Goal: Task Accomplishment & Management: Complete application form

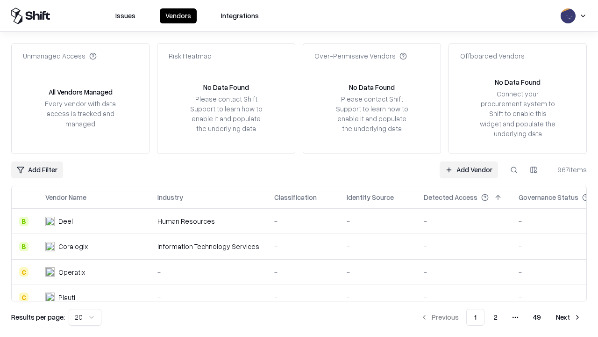
click at [469, 169] on link "Add Vendor" at bounding box center [469, 169] width 58 height 17
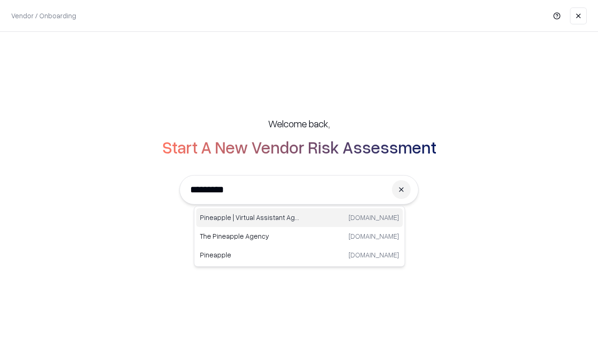
click at [300, 217] on div "Pineapple | Virtual Assistant Agency [DOMAIN_NAME]" at bounding box center [299, 217] width 207 height 19
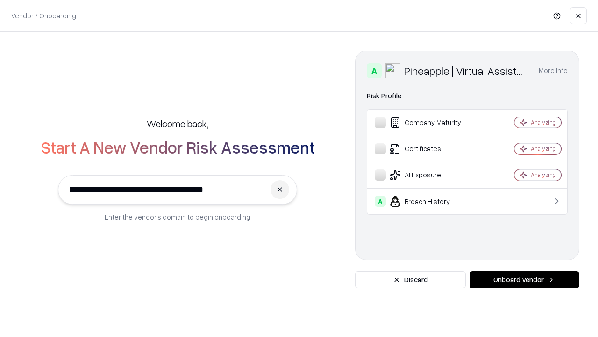
type input "**********"
click at [525, 280] on button "Onboard Vendor" at bounding box center [525, 279] width 110 height 17
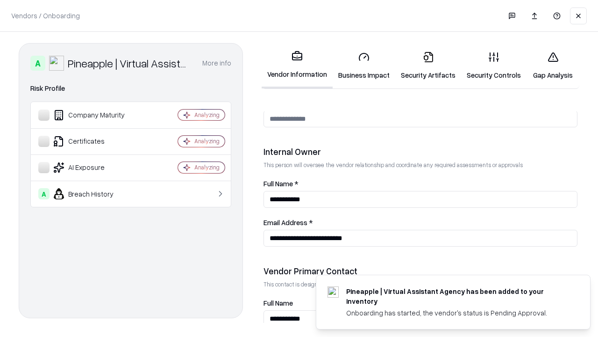
scroll to position [484, 0]
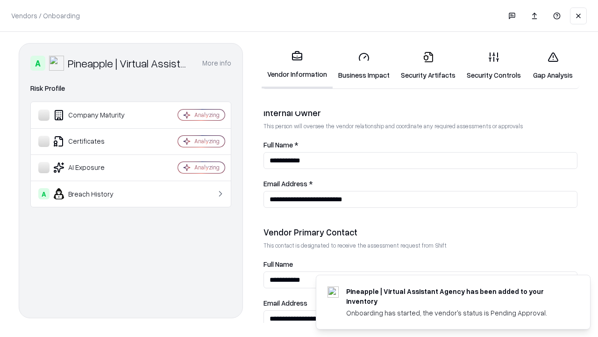
click at [364, 65] on link "Business Impact" at bounding box center [364, 65] width 63 height 43
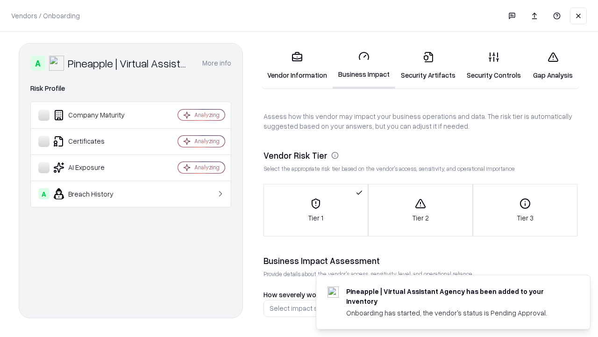
click at [428, 65] on link "Security Artifacts" at bounding box center [429, 65] width 66 height 43
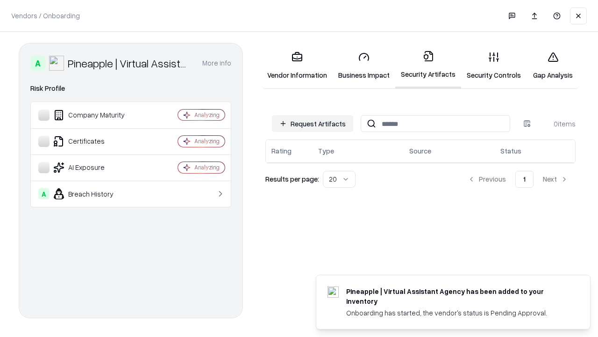
click at [313, 123] on button "Request Artifacts" at bounding box center [312, 123] width 81 height 17
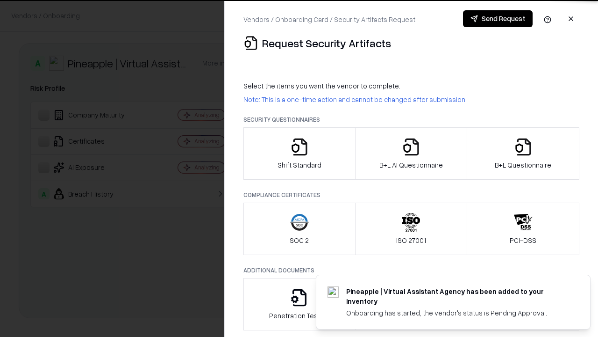
click at [299, 153] on icon "button" at bounding box center [299, 146] width 19 height 19
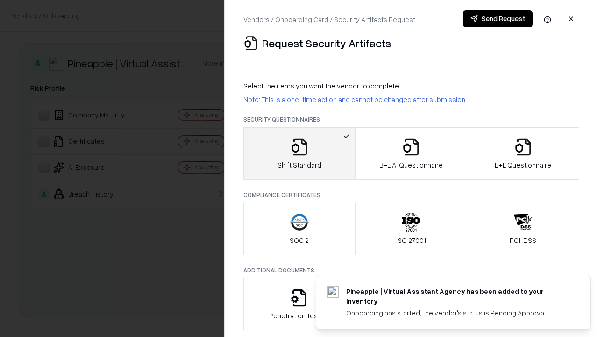
click at [498, 19] on button "Send Request" at bounding box center [498, 18] width 70 height 17
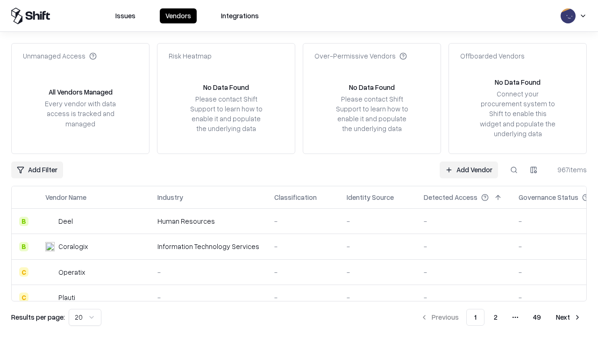
click at [514, 169] on button at bounding box center [514, 169] width 17 height 17
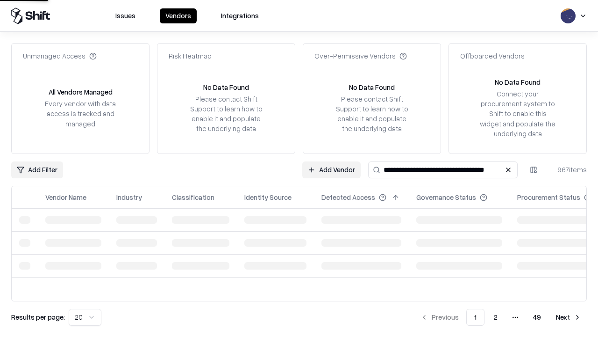
type input "**********"
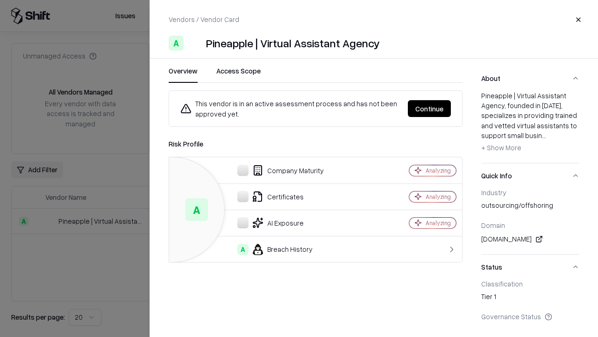
click at [430, 108] on button "Continue" at bounding box center [429, 108] width 43 height 17
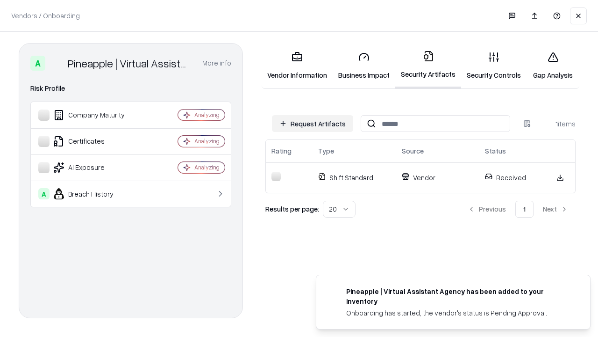
click at [494, 65] on link "Security Controls" at bounding box center [493, 65] width 65 height 43
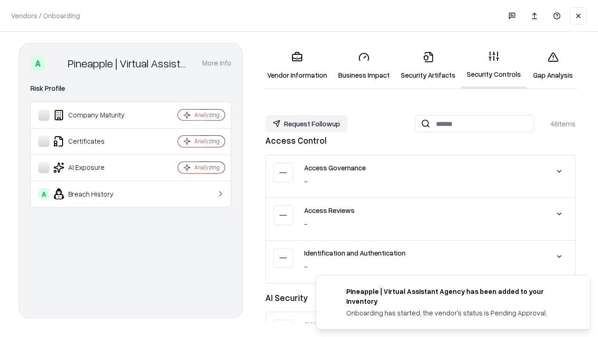
click at [307, 123] on button "Request Followup" at bounding box center [307, 123] width 82 height 17
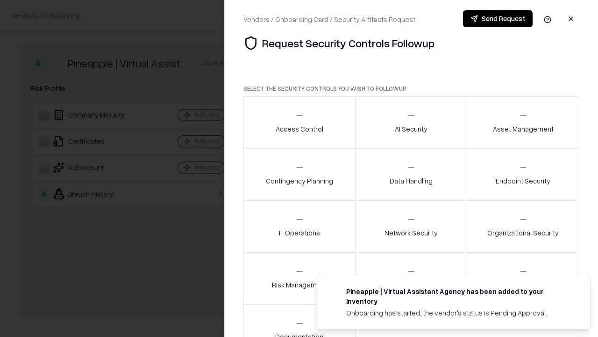
click at [299, 122] on div "Access Control" at bounding box center [300, 122] width 48 height 23
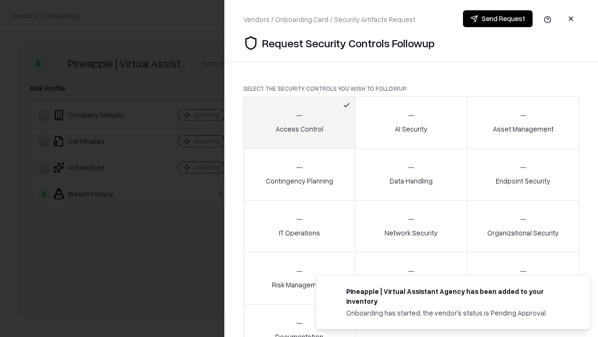
click at [498, 19] on button "Send Request" at bounding box center [498, 18] width 70 height 17
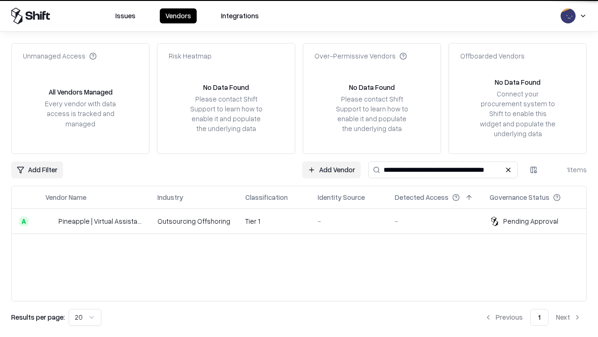
type input "**********"
click at [305, 221] on td "Tier 1" at bounding box center [274, 221] width 72 height 25
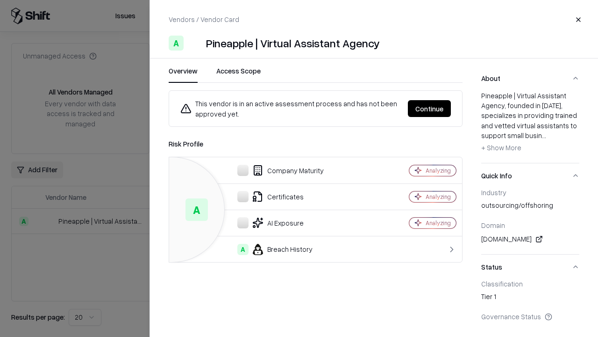
click at [430, 108] on button "Continue" at bounding box center [429, 108] width 43 height 17
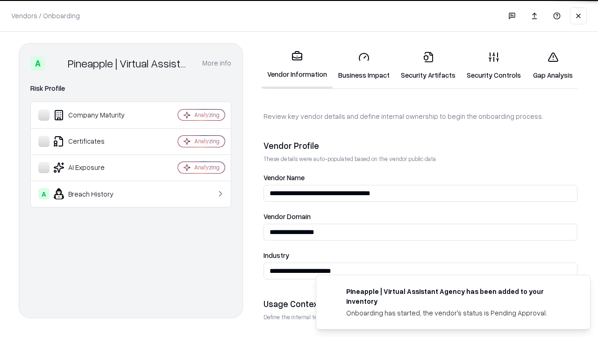
click at [553, 65] on link "Gap Analysis" at bounding box center [553, 65] width 53 height 43
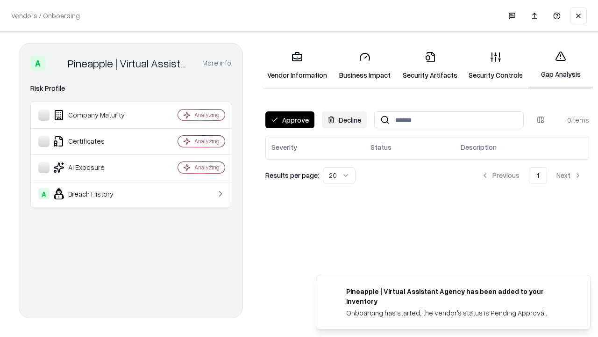
click at [290, 120] on button "Approve" at bounding box center [290, 119] width 49 height 17
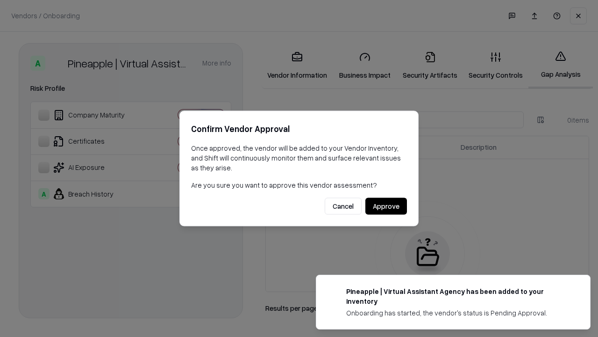
click at [386, 206] on button "Approve" at bounding box center [387, 206] width 42 height 17
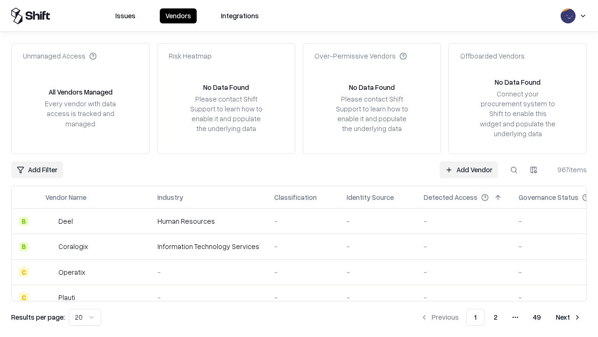
type input "**********"
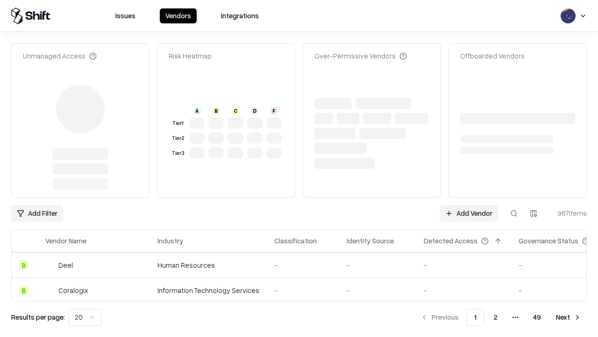
click at [469, 205] on link "Add Vendor" at bounding box center [469, 213] width 58 height 17
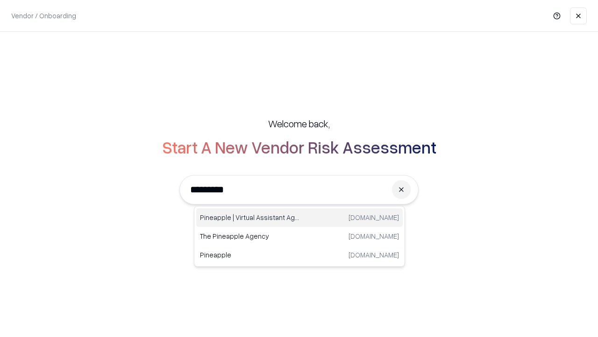
click at [300, 217] on div "Pineapple | Virtual Assistant Agency trypineapple.com" at bounding box center [299, 217] width 207 height 19
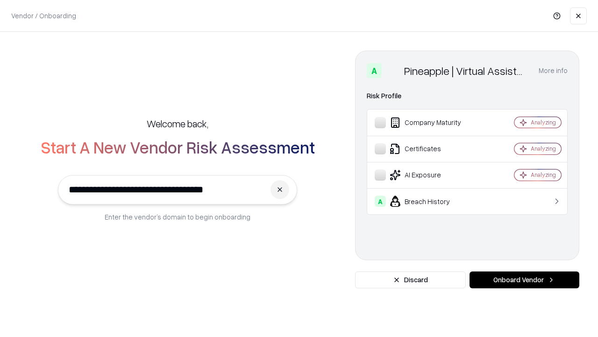
type input "**********"
click at [525, 280] on button "Onboard Vendor" at bounding box center [525, 279] width 110 height 17
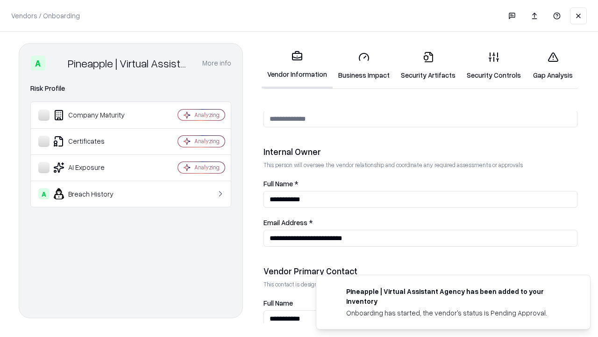
scroll to position [484, 0]
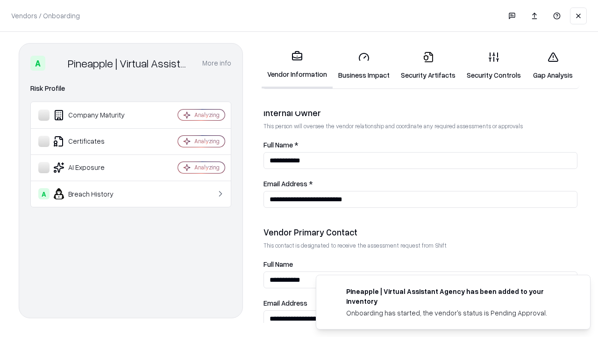
click at [553, 65] on link "Gap Analysis" at bounding box center [553, 65] width 53 height 43
